Goal: Task Accomplishment & Management: Manage account settings

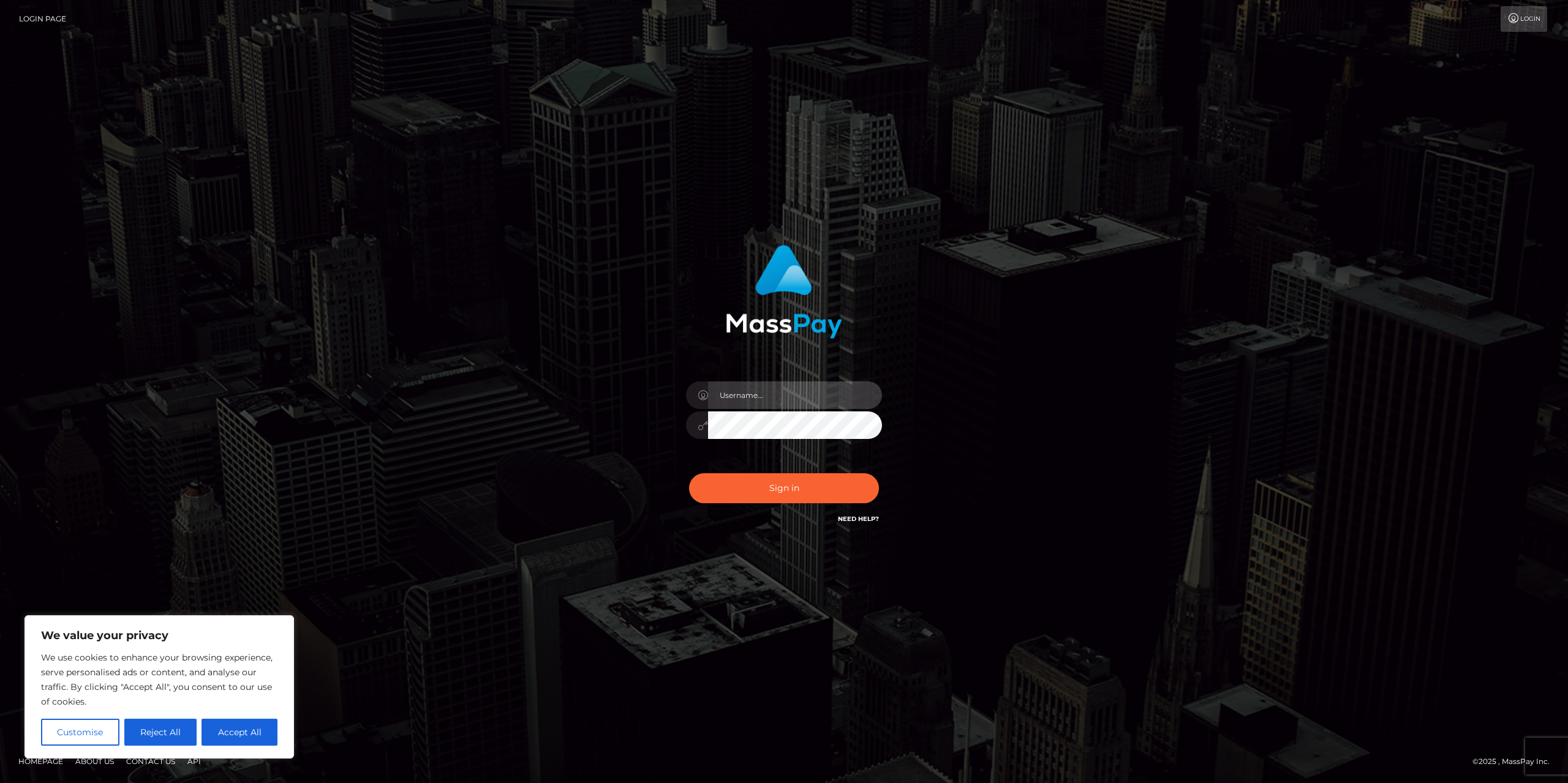
click at [784, 392] on input "text" at bounding box center [794, 396] width 174 height 28
type input "[EMAIL_ADDRESS][DOMAIN_NAME]"
click at [745, 492] on button "Sign in" at bounding box center [784, 488] width 190 height 30
click at [219, 734] on button "Accept All" at bounding box center [239, 732] width 76 height 27
checkbox input "true"
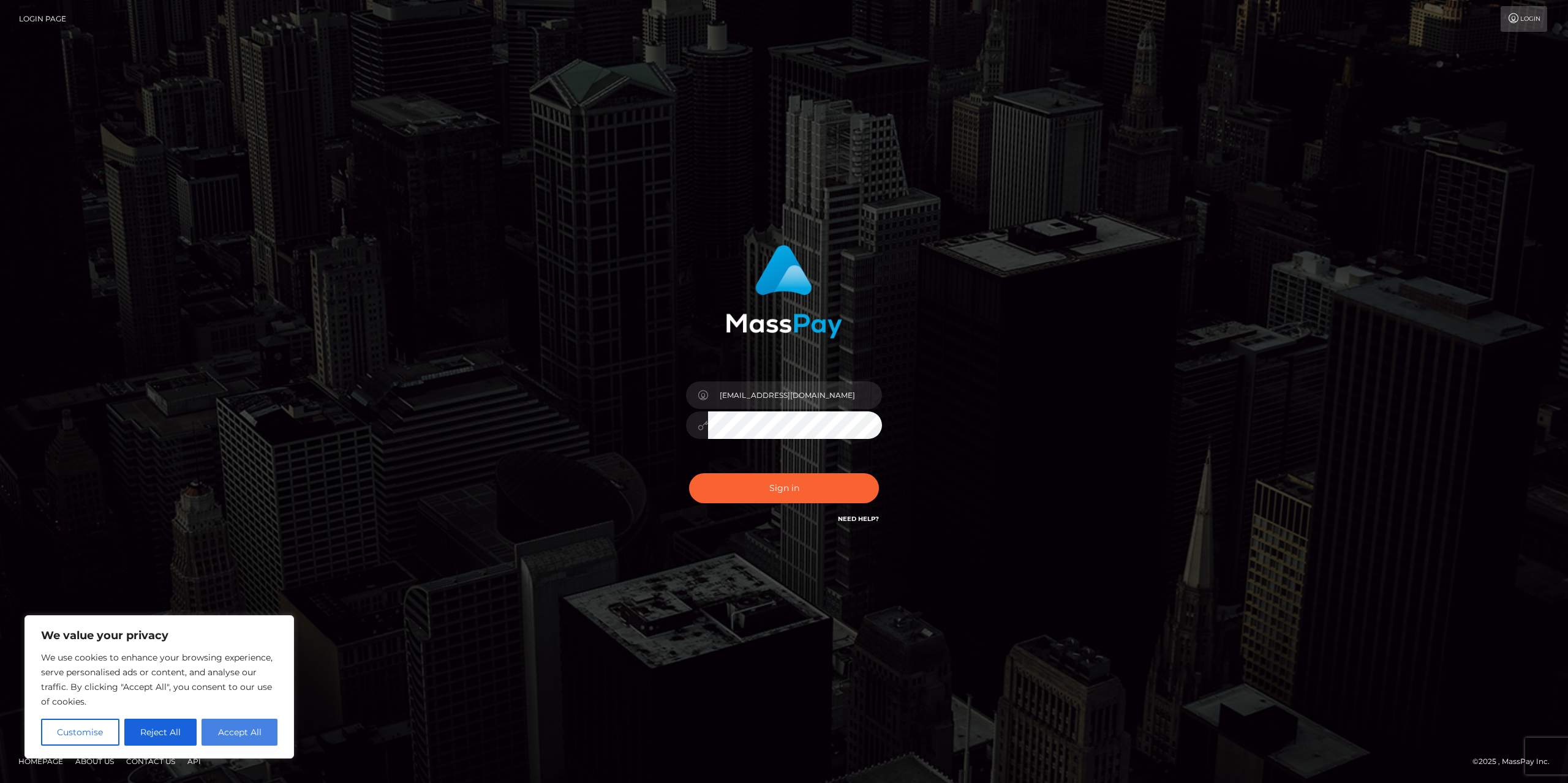
checkbox input "true"
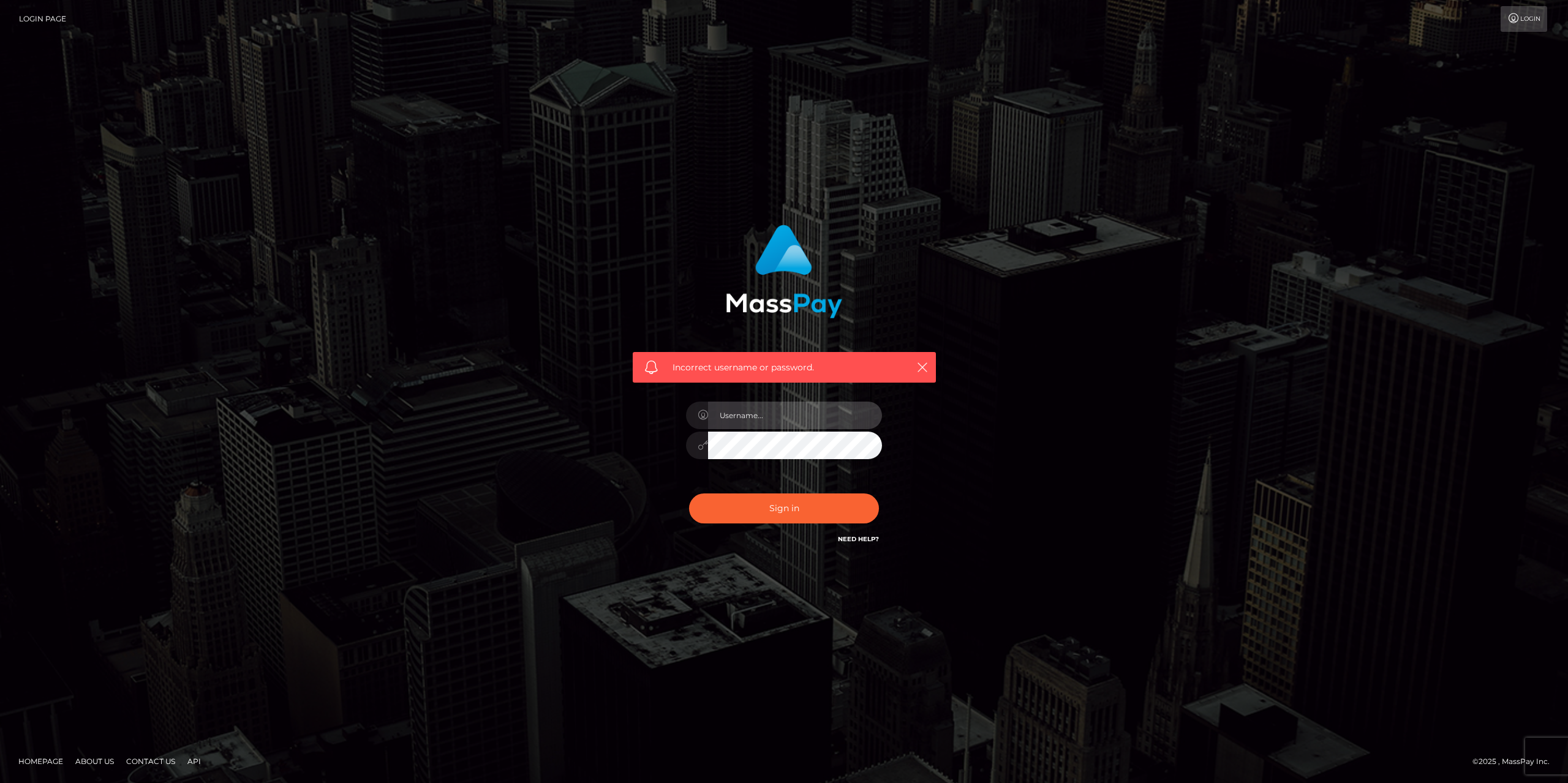
click at [769, 415] on input "text" at bounding box center [794, 416] width 174 height 28
type input "rjoellebaud@hotmail.fr"
click at [772, 509] on button "Sign in" at bounding box center [784, 508] width 190 height 30
